Goal: Navigation & Orientation: Find specific page/section

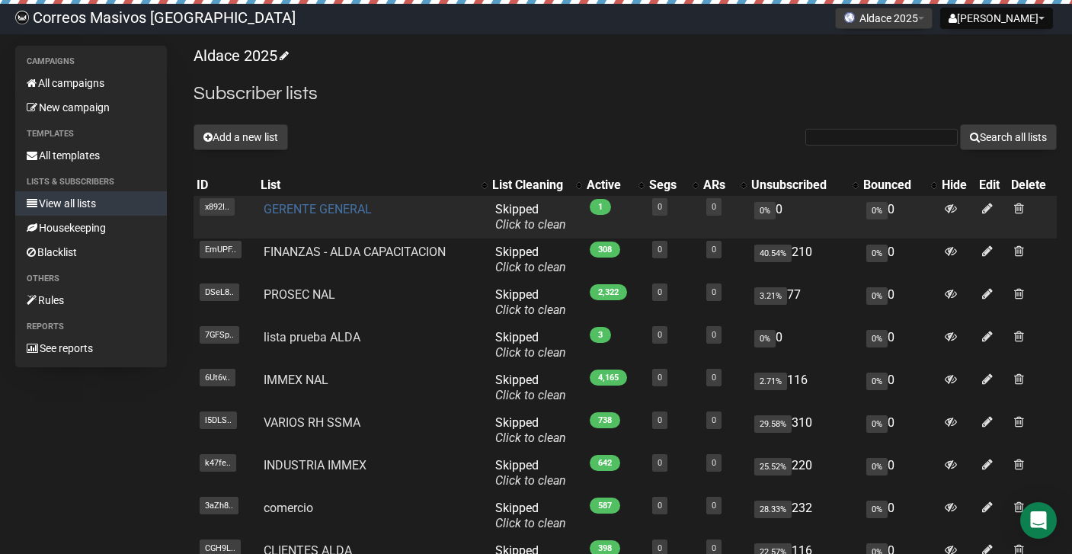
click at [337, 210] on link "GERENTE GENERAL" at bounding box center [318, 209] width 108 height 14
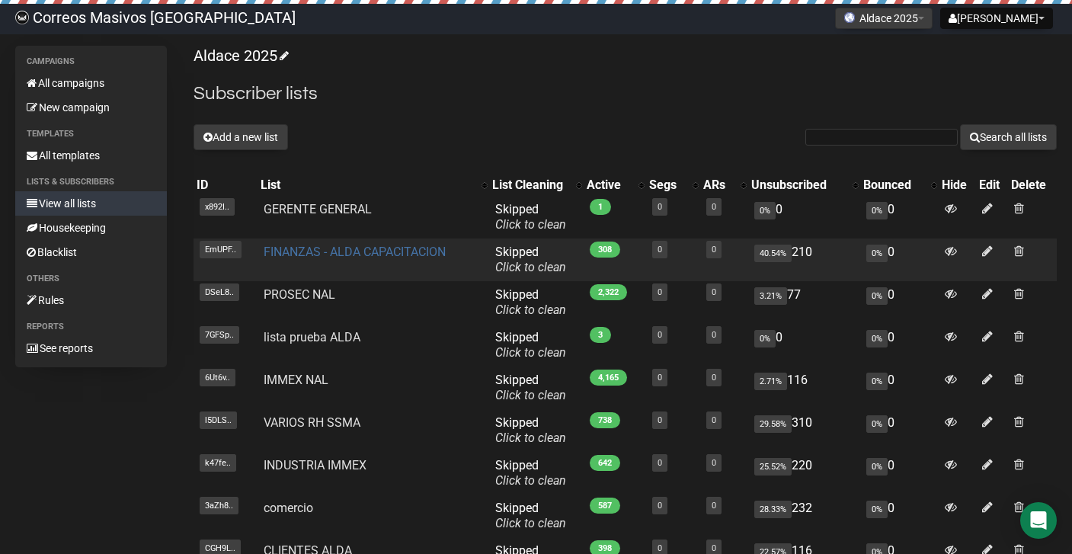
click at [373, 249] on link "FINANZAS - ALDA CAPACITACION" at bounding box center [355, 252] width 182 height 14
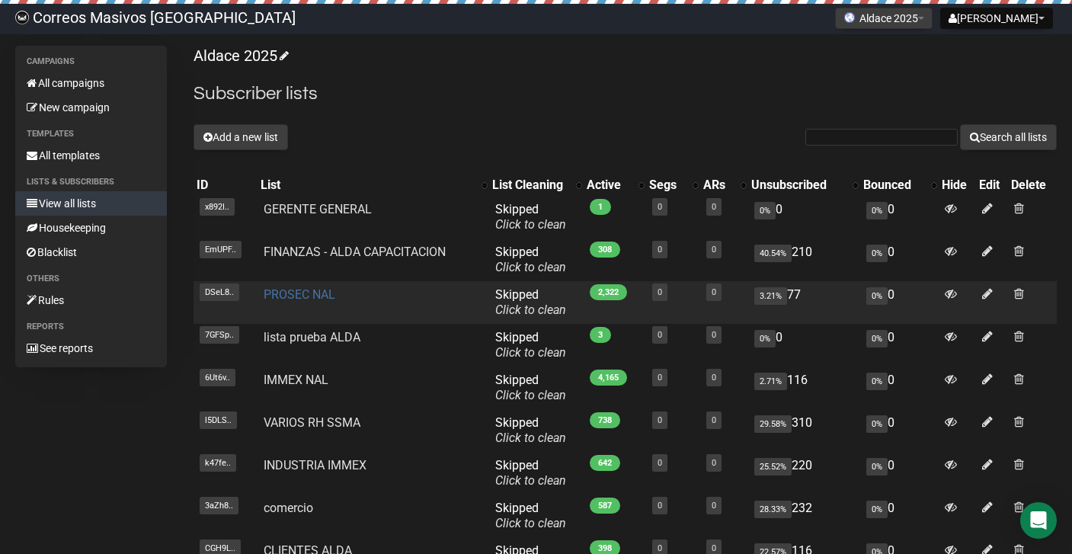
click at [325, 294] on link "PROSEC NAL" at bounding box center [300, 294] width 72 height 14
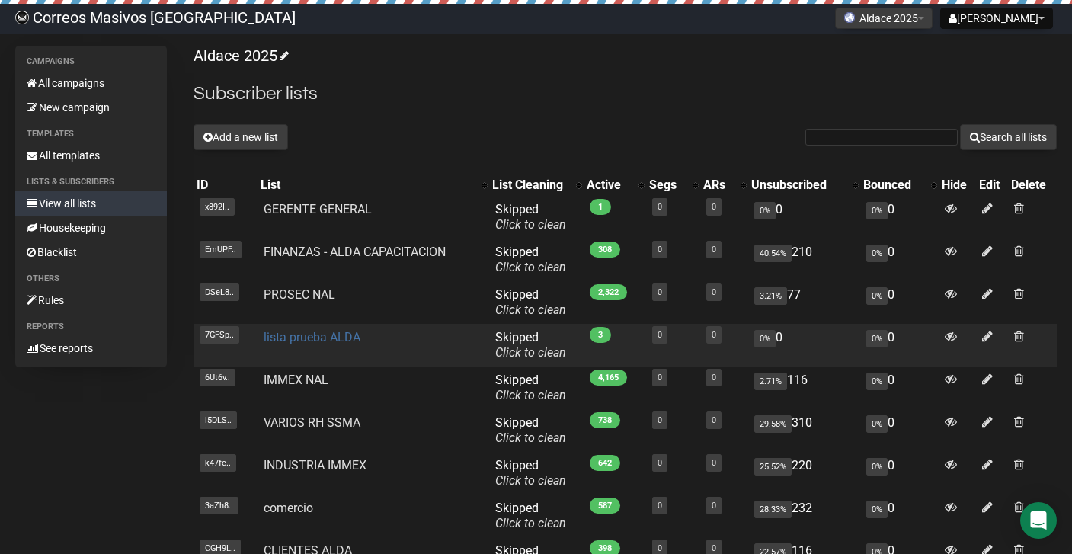
click at [341, 338] on link "lista prueba ALDA" at bounding box center [312, 337] width 97 height 14
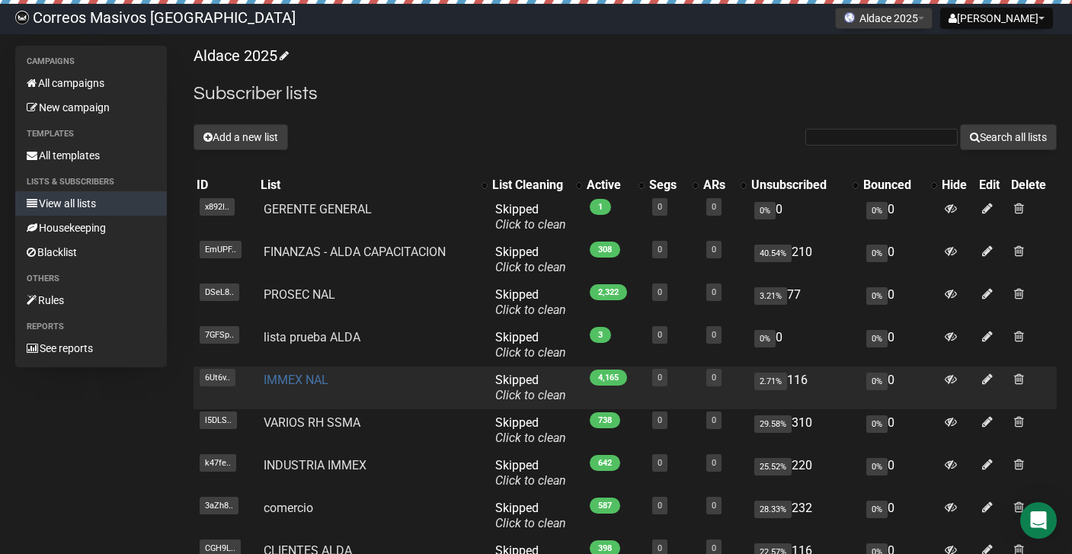
click at [314, 373] on link "IMMEX NAL" at bounding box center [296, 380] width 65 height 14
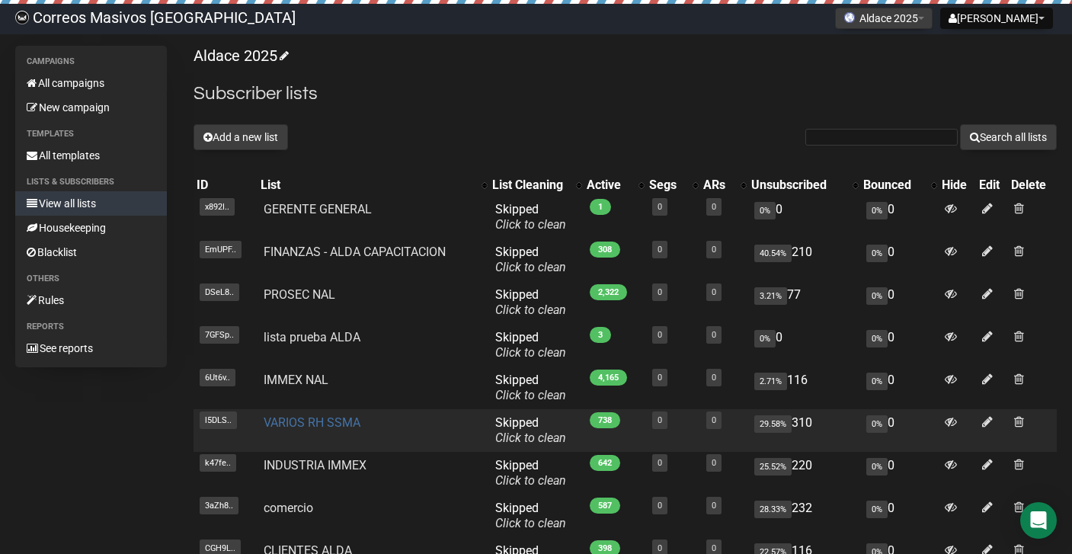
click at [331, 427] on link "VARIOS RH SSMA" at bounding box center [312, 422] width 97 height 14
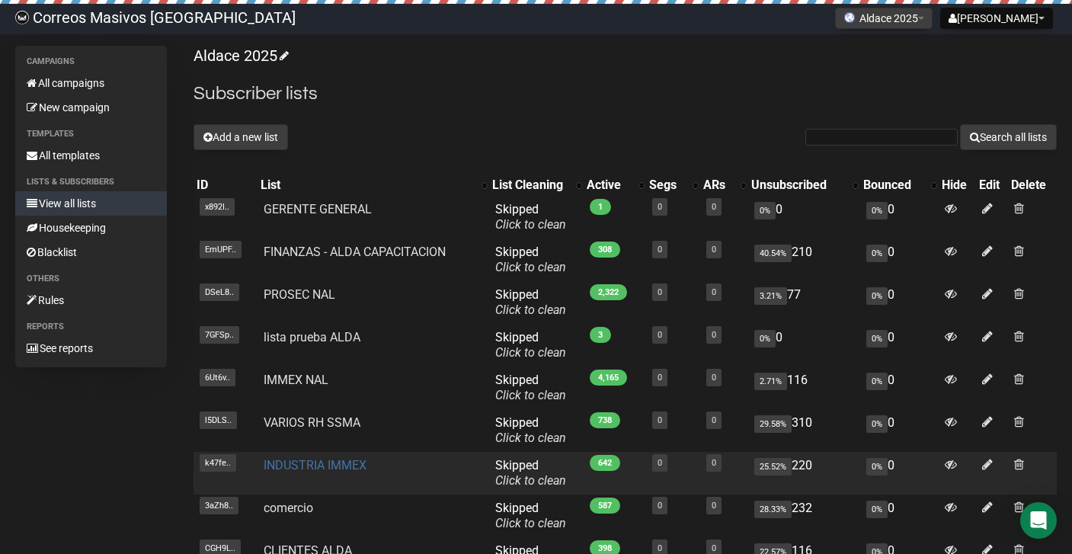
click at [351, 463] on link "INDUSTRIA IMMEX" at bounding box center [315, 465] width 103 height 14
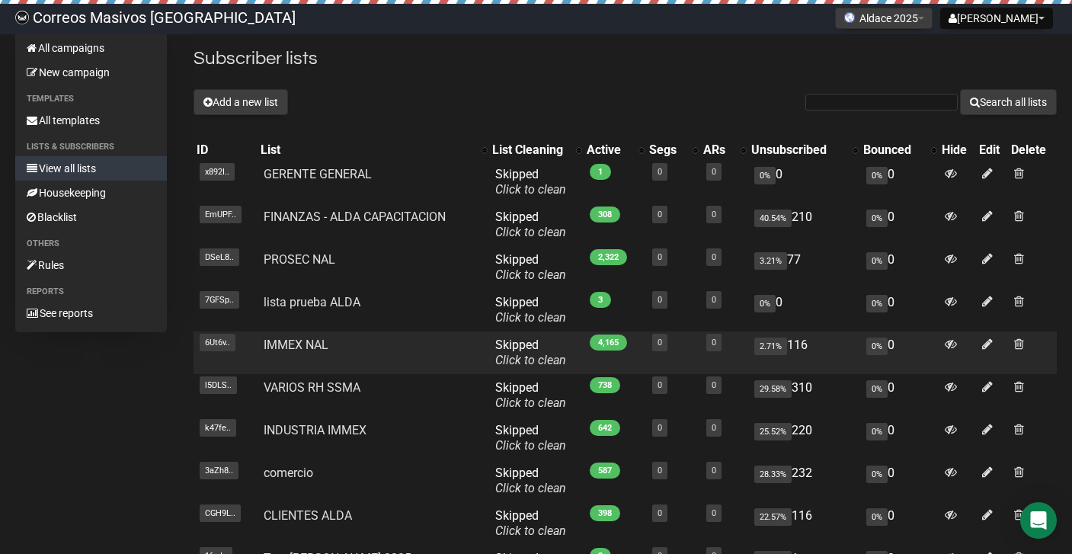
scroll to position [59, 0]
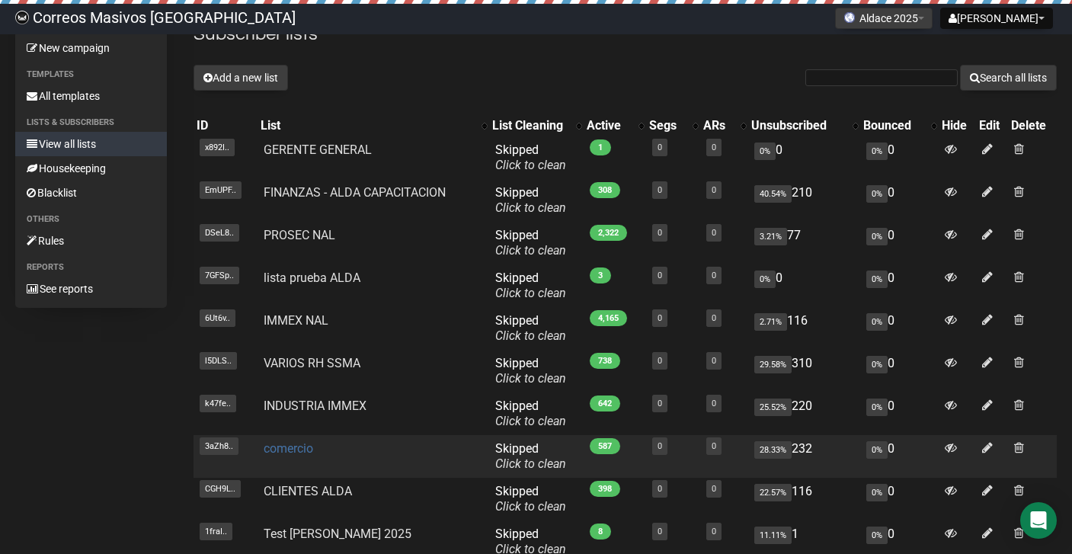
click at [291, 448] on link "comercio" at bounding box center [289, 448] width 50 height 14
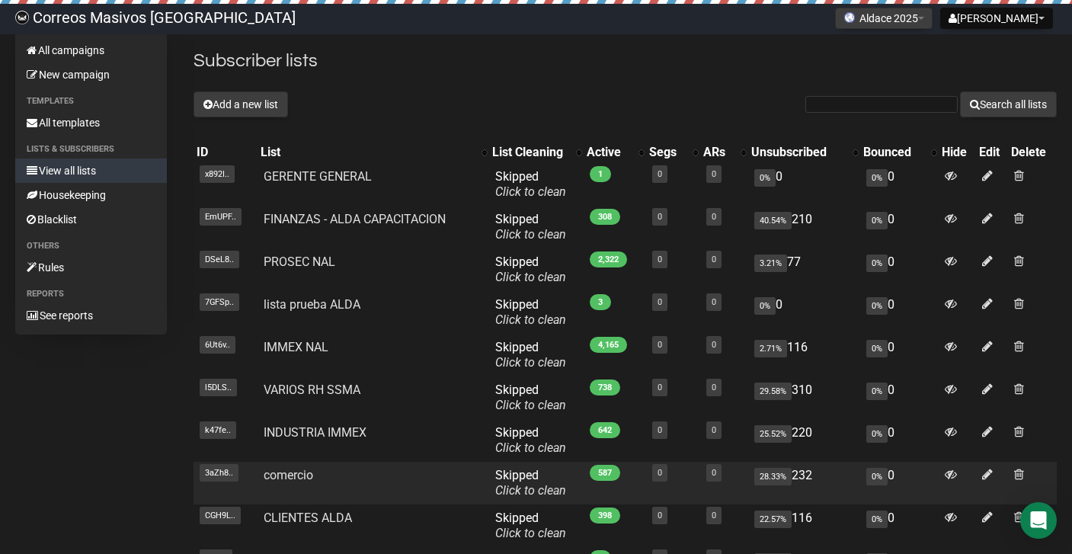
scroll to position [139, 0]
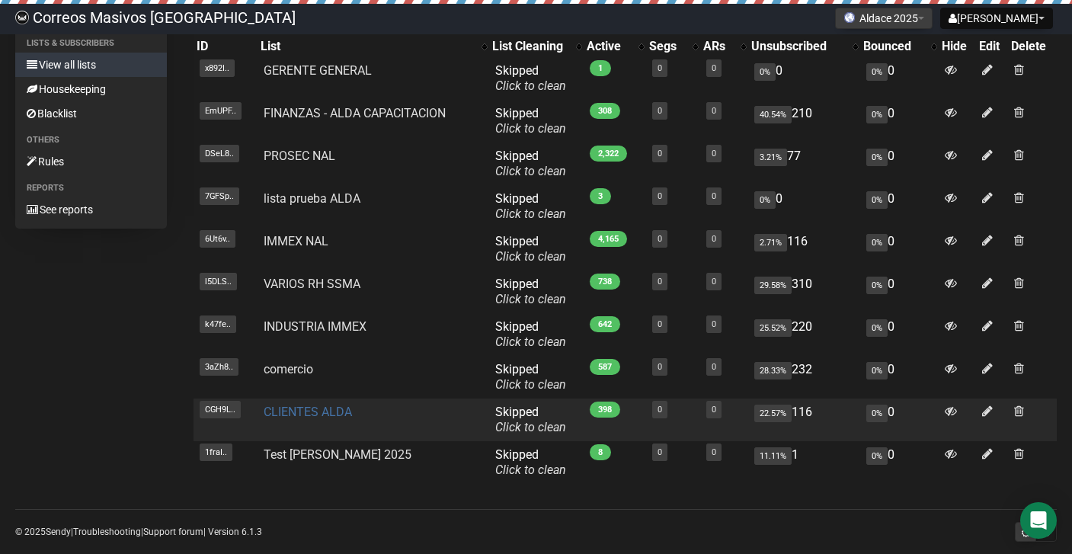
click at [309, 415] on link "CLIENTES ALDA" at bounding box center [308, 412] width 88 height 14
